Goal: Use online tool/utility

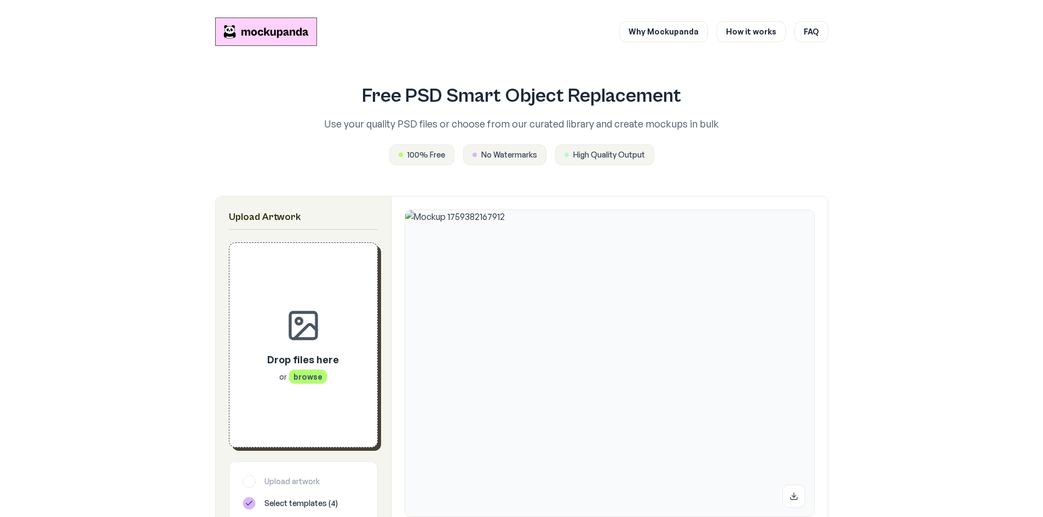
scroll to position [300, 0]
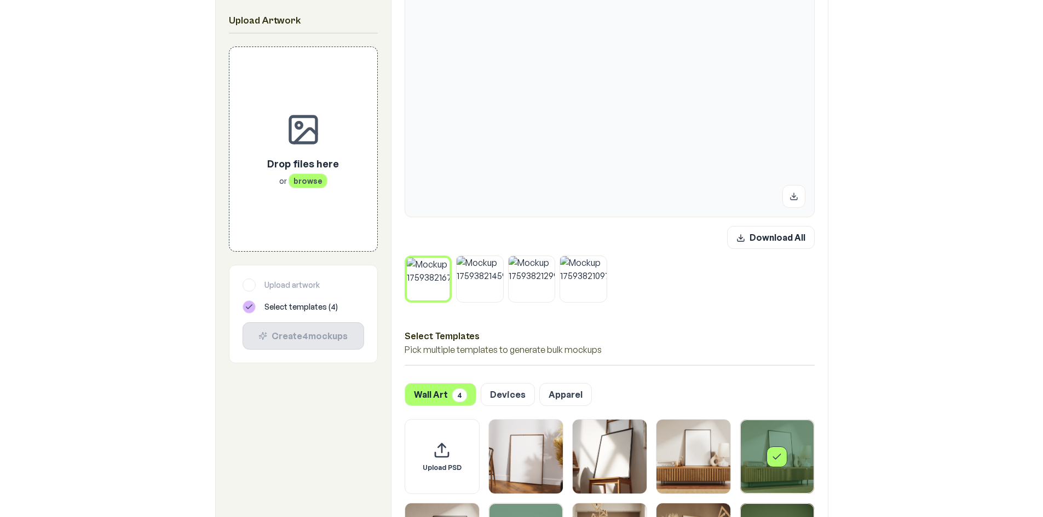
click at [442, 259] on button at bounding box center [446, 260] width 14 height 14
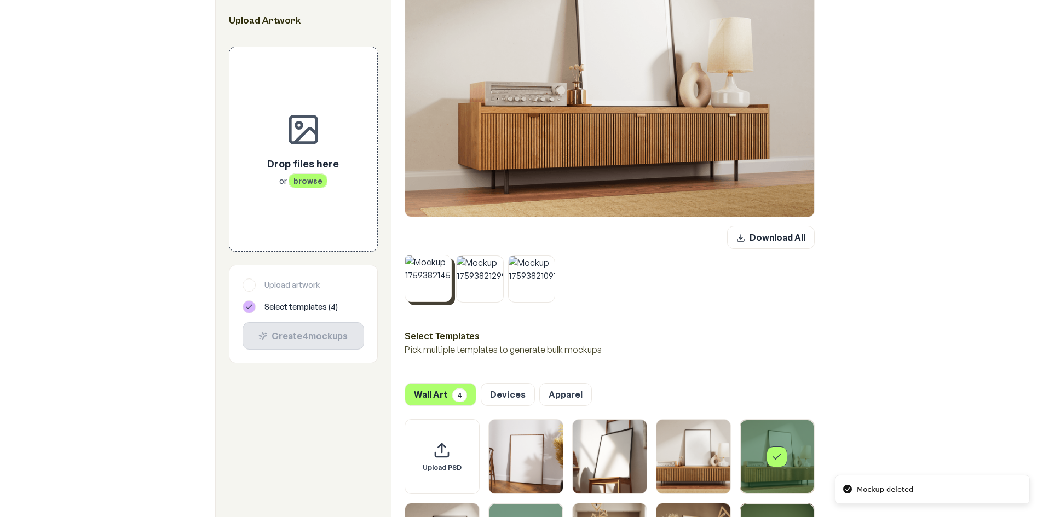
click at [442, 259] on button at bounding box center [448, 258] width 14 height 14
click at [493, 259] on button at bounding box center [500, 259] width 14 height 14
click at [442, 259] on button at bounding box center [448, 259] width 14 height 14
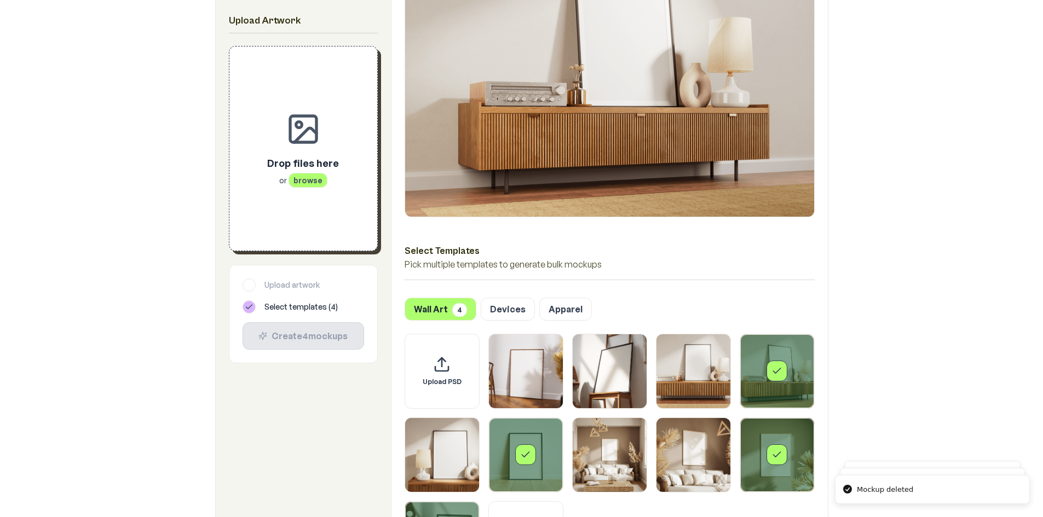
click at [308, 175] on span "browse" at bounding box center [307, 180] width 39 height 15
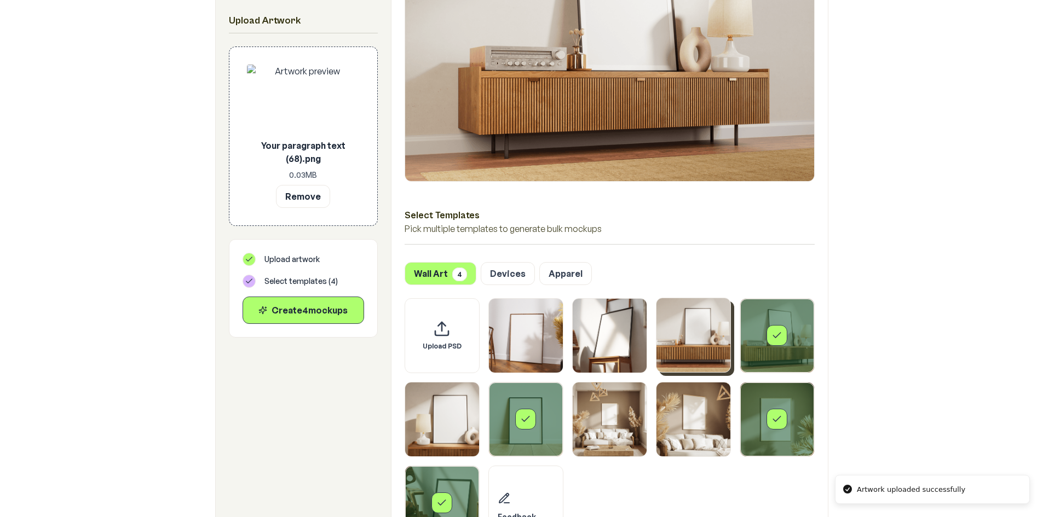
scroll to position [355, 0]
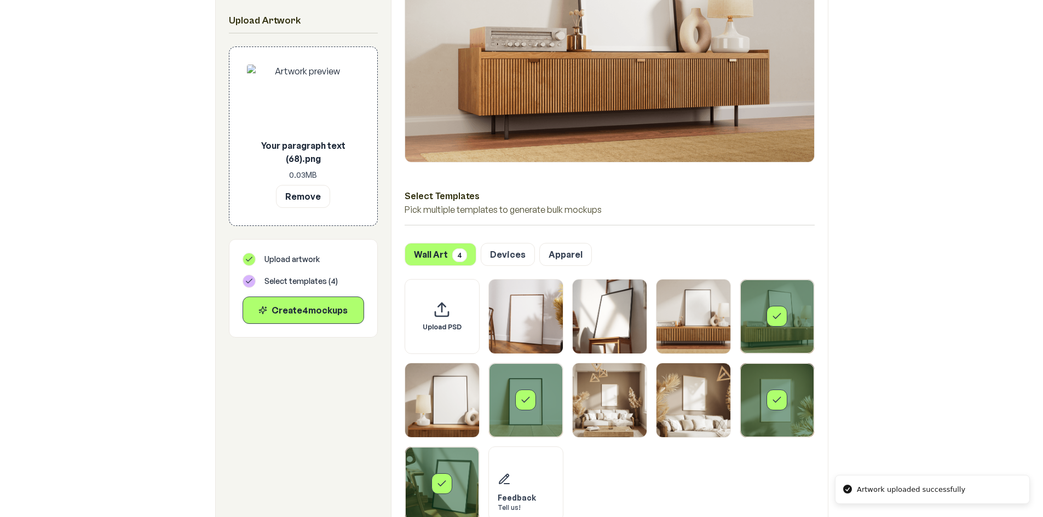
click at [778, 325] on div "Select template Framed Poster 4" at bounding box center [776, 316] width 21 height 21
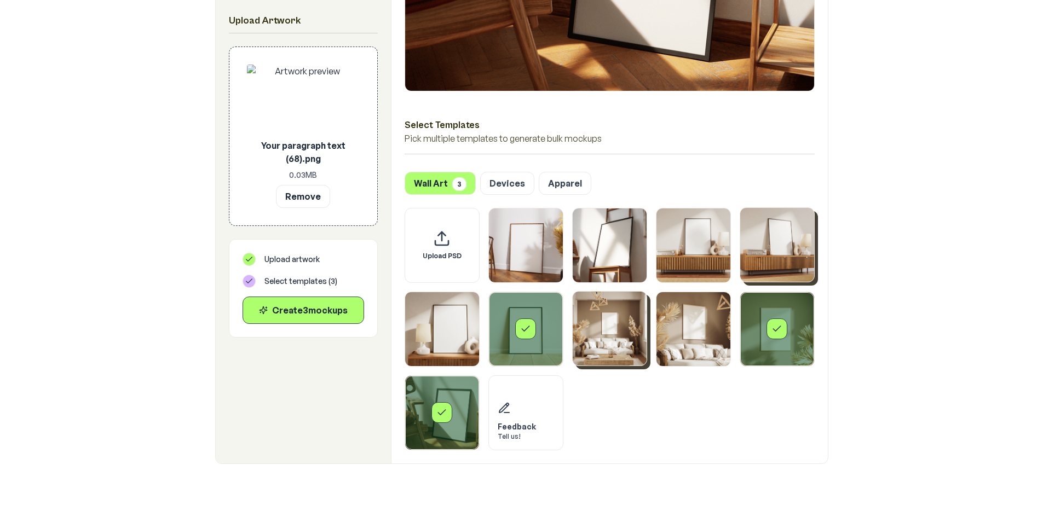
scroll to position [409, 0]
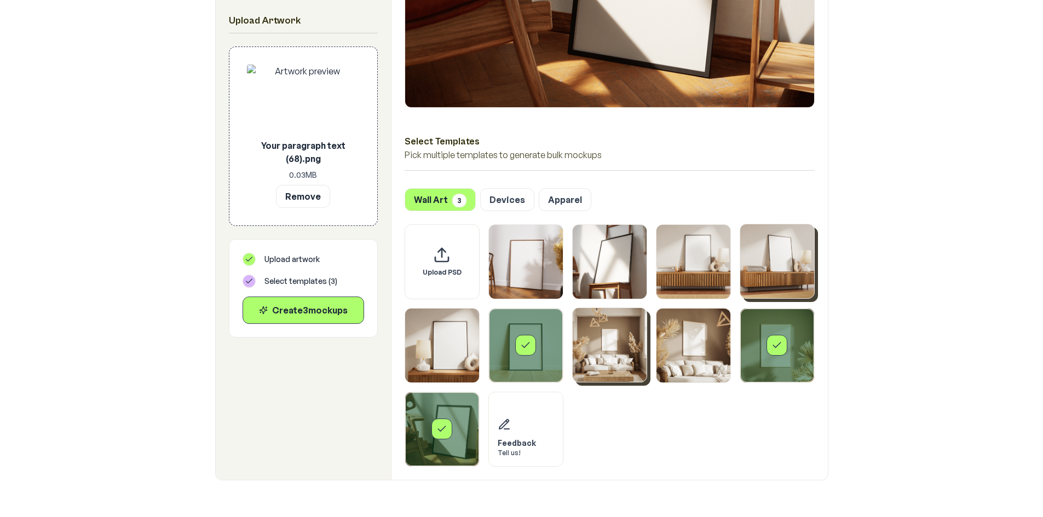
click at [633, 352] on img "Select template Framed Poster 7" at bounding box center [609, 345] width 74 height 74
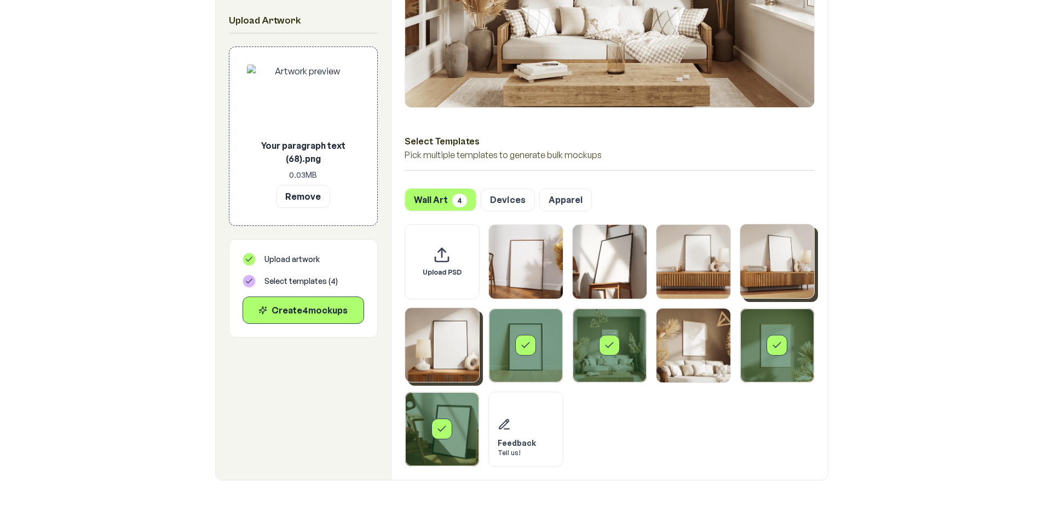
click at [437, 364] on img "Select template Framed Poster 5" at bounding box center [442, 345] width 74 height 74
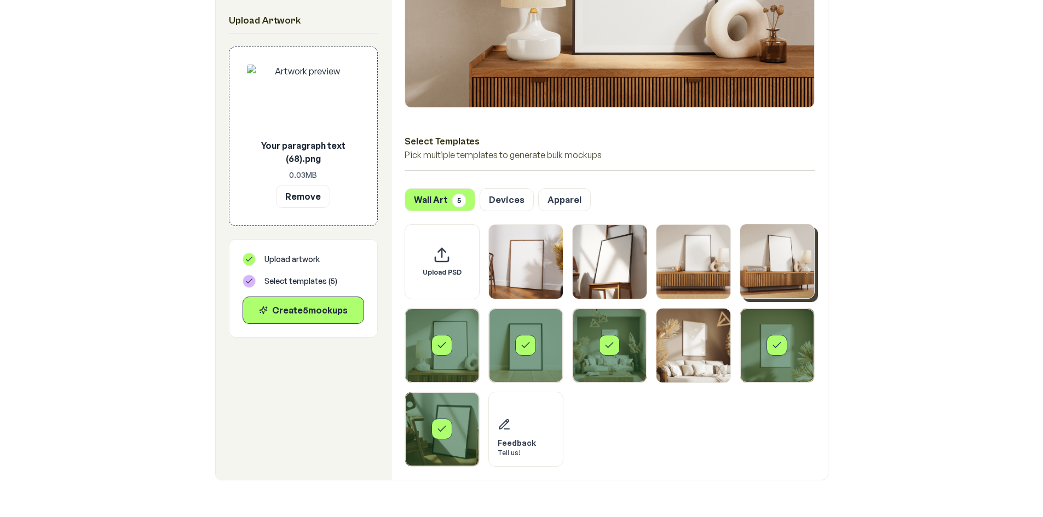
click at [452, 429] on div "Select template Framed Poster 10" at bounding box center [442, 429] width 74 height 74
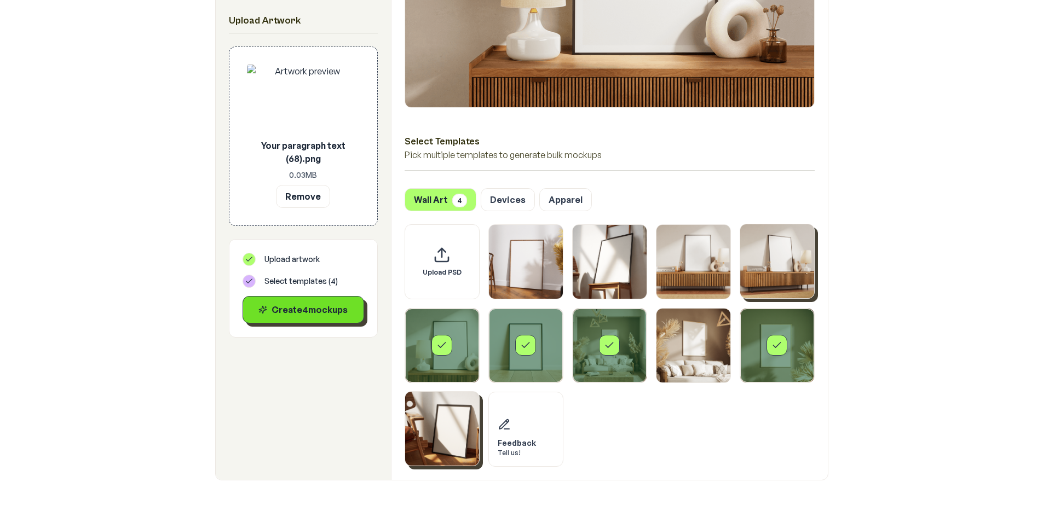
click at [314, 315] on div "Create 4 mockup s" at bounding box center [303, 309] width 103 height 13
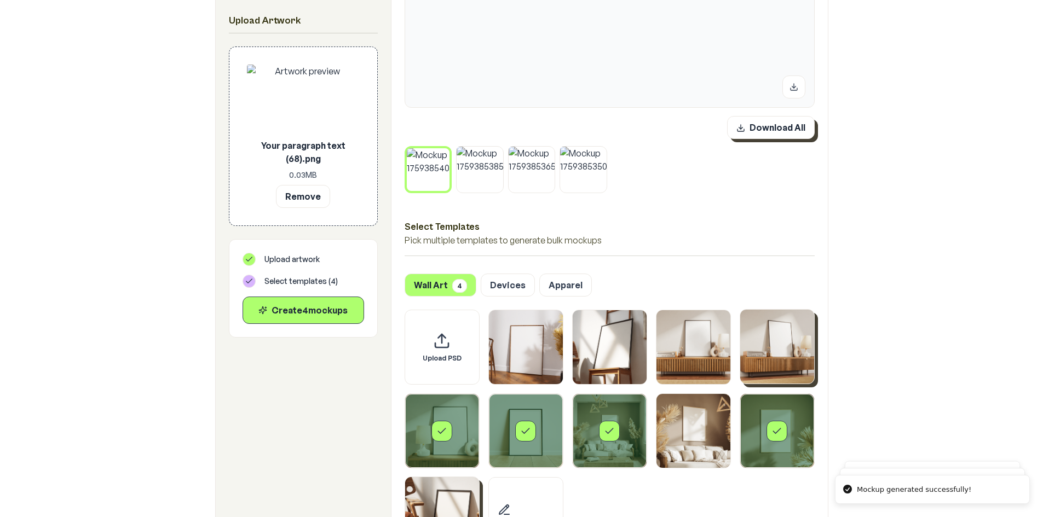
click at [768, 129] on button "Download All" at bounding box center [771, 127] width 88 height 23
click at [311, 194] on button "Remove" at bounding box center [303, 195] width 54 height 23
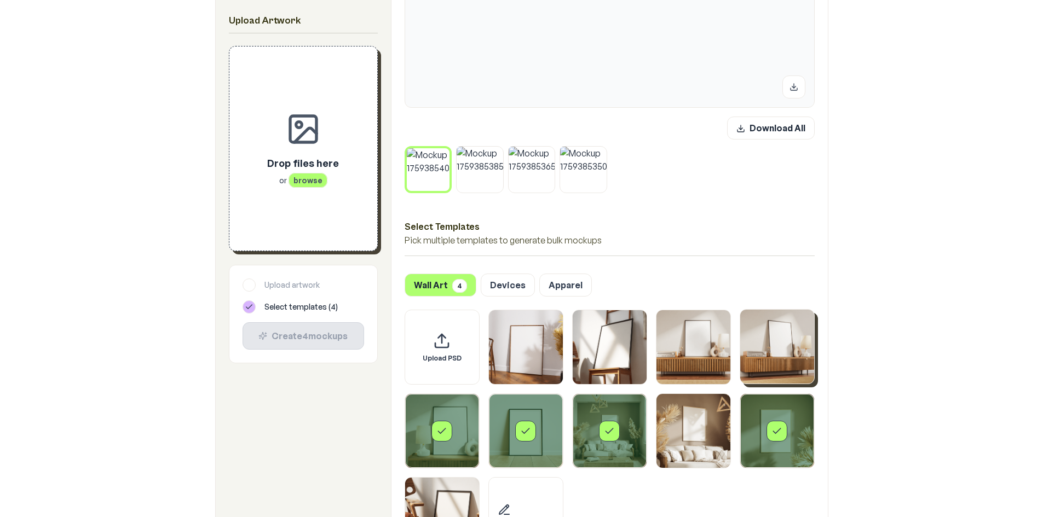
click at [308, 183] on span "browse" at bounding box center [307, 180] width 39 height 15
